Goal: Task Accomplishment & Management: Use online tool/utility

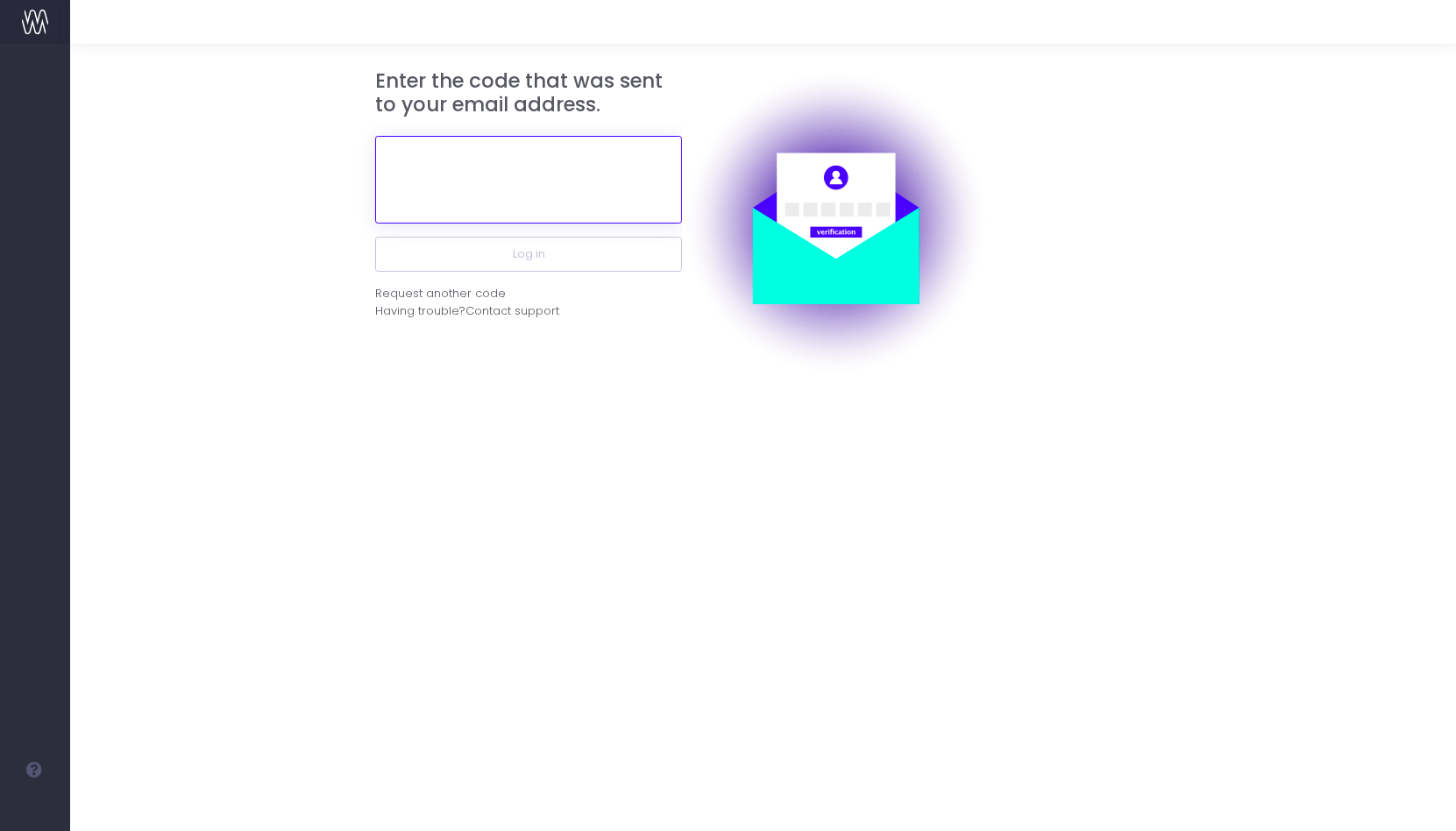
click at [518, 197] on input "text" at bounding box center [529, 180] width 307 height 88
paste input "120353"
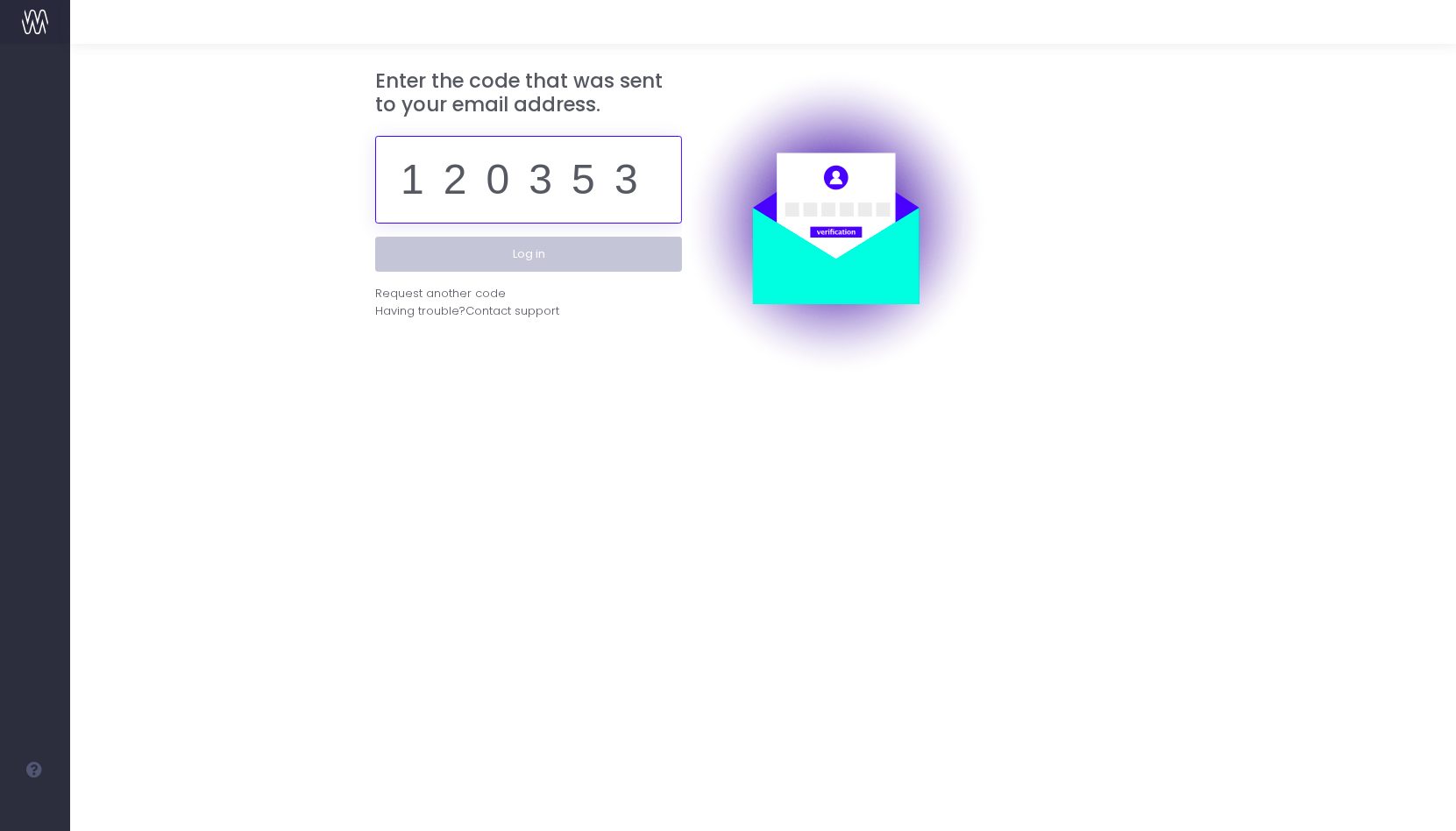
type input "120353"
click at [531, 245] on button "Log in" at bounding box center [529, 253] width 307 height 35
